Goal: Task Accomplishment & Management: Use online tool/utility

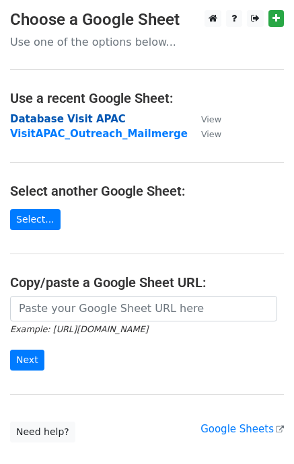
click at [73, 122] on strong "Database Visit APAC" at bounding box center [68, 119] width 116 height 12
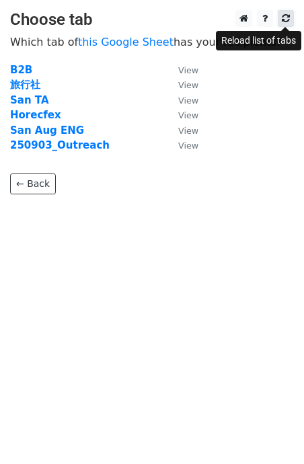
click at [288, 23] on icon at bounding box center [286, 17] width 8 height 9
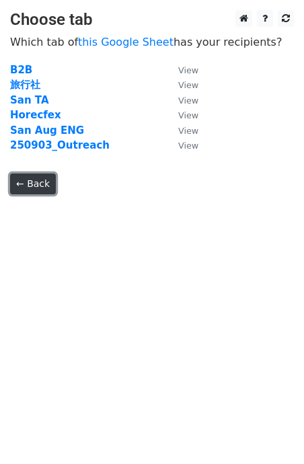
click at [39, 185] on link "← Back" at bounding box center [33, 184] width 46 height 21
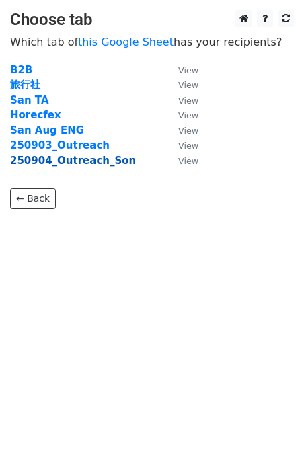
click at [57, 159] on strong "250904_Outreach_Son" at bounding box center [73, 161] width 126 height 12
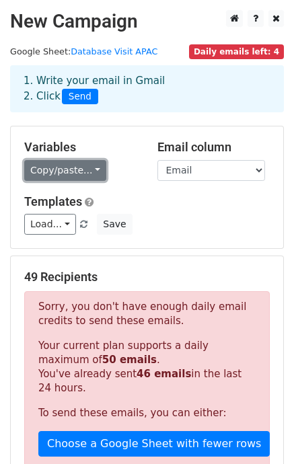
click at [91, 171] on link "Copy/paste..." at bounding box center [65, 170] width 82 height 21
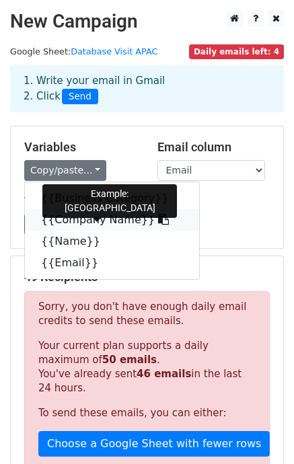
click at [158, 218] on icon at bounding box center [163, 219] width 11 height 11
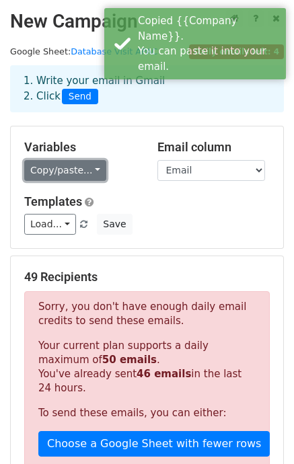
click at [88, 176] on link "Copy/paste..." at bounding box center [65, 170] width 82 height 21
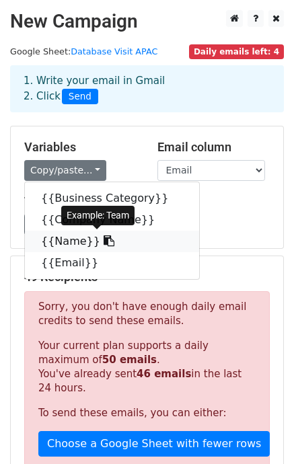
click at [71, 241] on link "{{Name}}" at bounding box center [112, 242] width 174 height 22
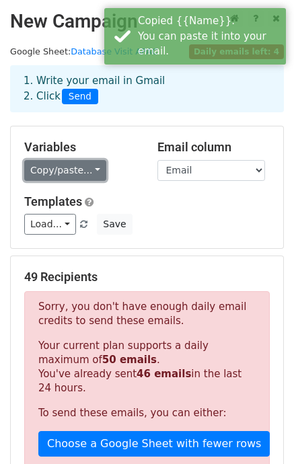
click at [86, 169] on link "Copy/paste..." at bounding box center [65, 170] width 82 height 21
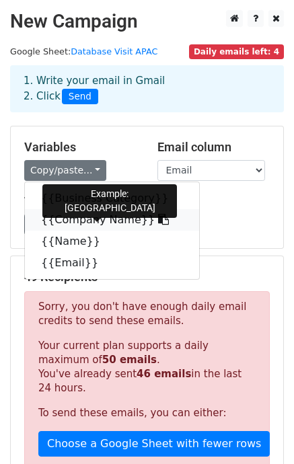
click at [158, 219] on icon at bounding box center [163, 219] width 11 height 11
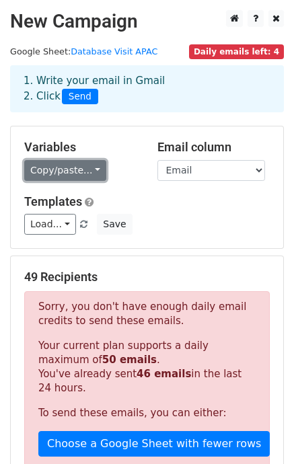
click at [90, 168] on link "Copy/paste..." at bounding box center [65, 170] width 82 height 21
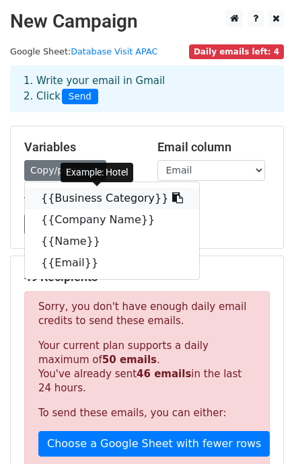
click at [172, 195] on icon at bounding box center [177, 197] width 11 height 11
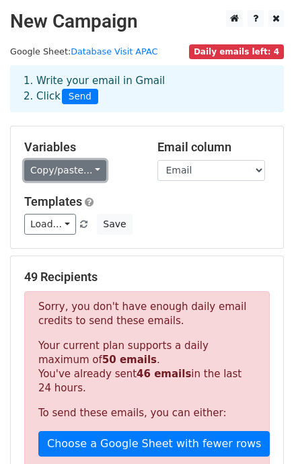
click at [85, 175] on link "Copy/paste..." at bounding box center [65, 170] width 82 height 21
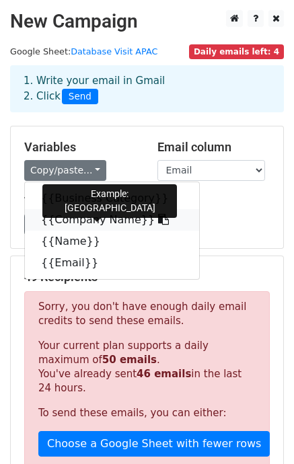
click at [158, 218] on icon at bounding box center [163, 219] width 11 height 11
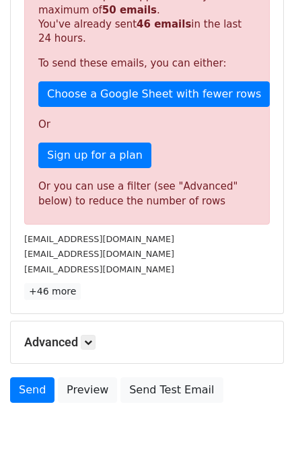
scroll to position [400, 0]
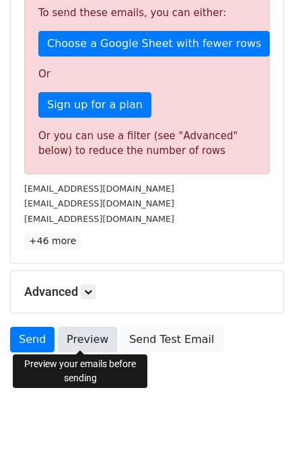
click at [75, 342] on link "Preview" at bounding box center [87, 340] width 59 height 26
click at [75, 339] on link "Preview" at bounding box center [87, 340] width 59 height 26
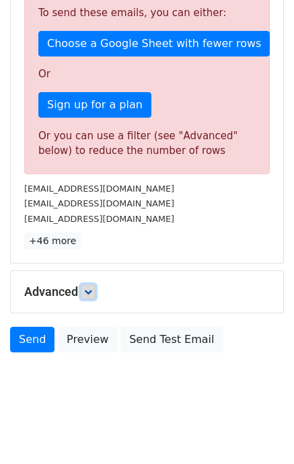
click at [87, 291] on icon at bounding box center [88, 292] width 8 height 8
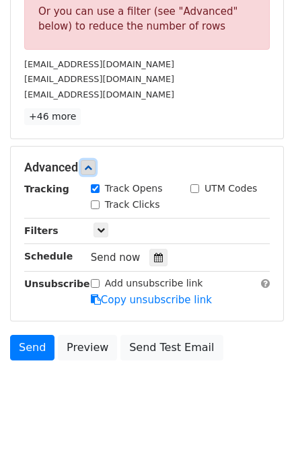
scroll to position [531, 0]
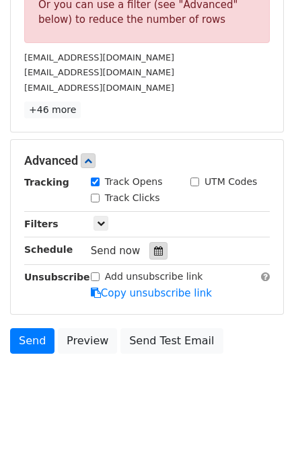
click at [154, 252] on icon at bounding box center [158, 250] width 9 height 9
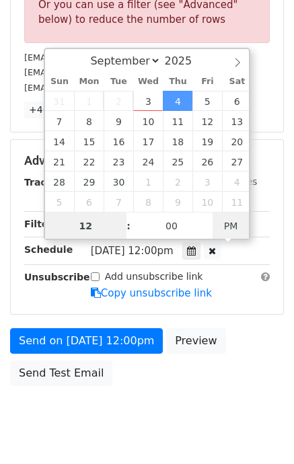
type input "[DATE] 00:00"
click at [235, 229] on span "PM" at bounding box center [231, 226] width 37 height 27
click at [102, 232] on input "12" at bounding box center [86, 226] width 82 height 27
type input "1"
type input "08"
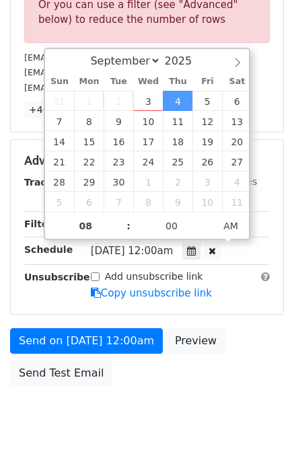
type input "[DATE] 08:00"
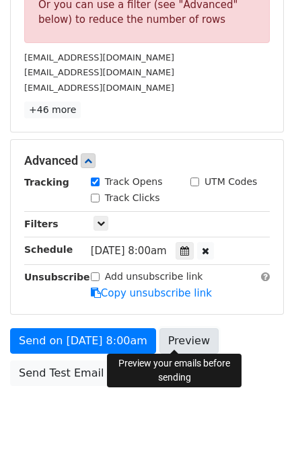
click at [174, 335] on link "Preview" at bounding box center [188, 341] width 59 height 26
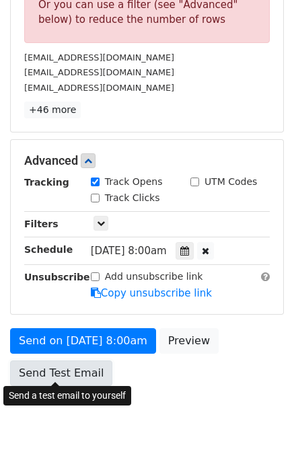
click at [64, 378] on link "Send Test Email" at bounding box center [61, 374] width 102 height 26
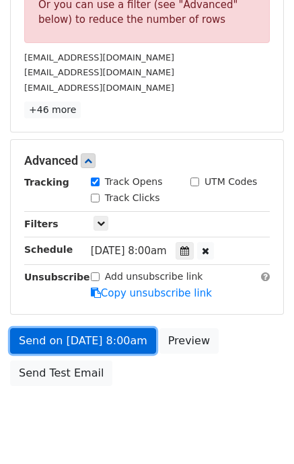
click at [98, 336] on link "Send on [DATE] 8:00am" at bounding box center [83, 341] width 146 height 26
